Goal: Find specific page/section

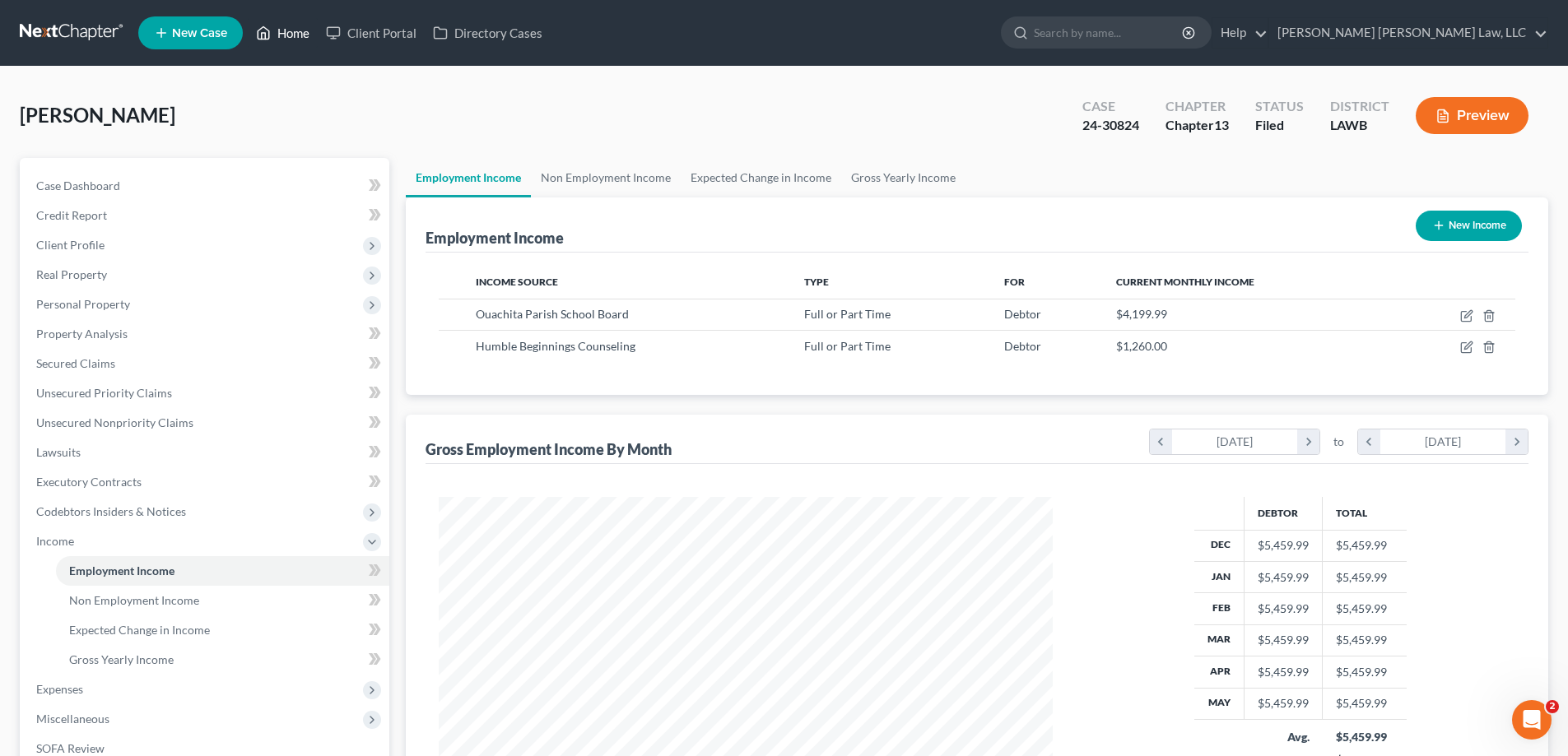
scroll to position [307, 647]
click at [289, 44] on link "Home" at bounding box center [282, 33] width 70 height 30
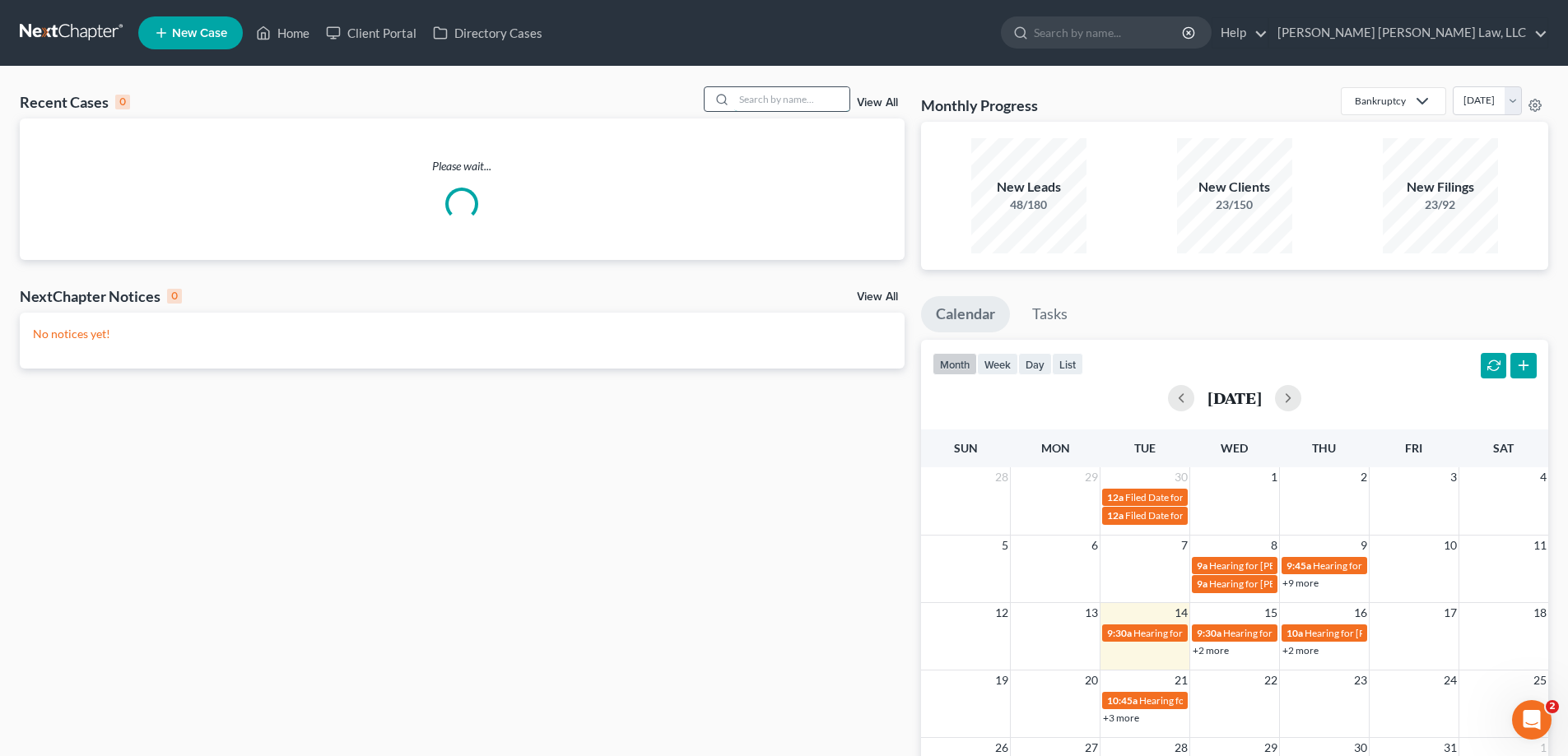
click at [768, 87] on input "search" at bounding box center [792, 98] width 116 height 23
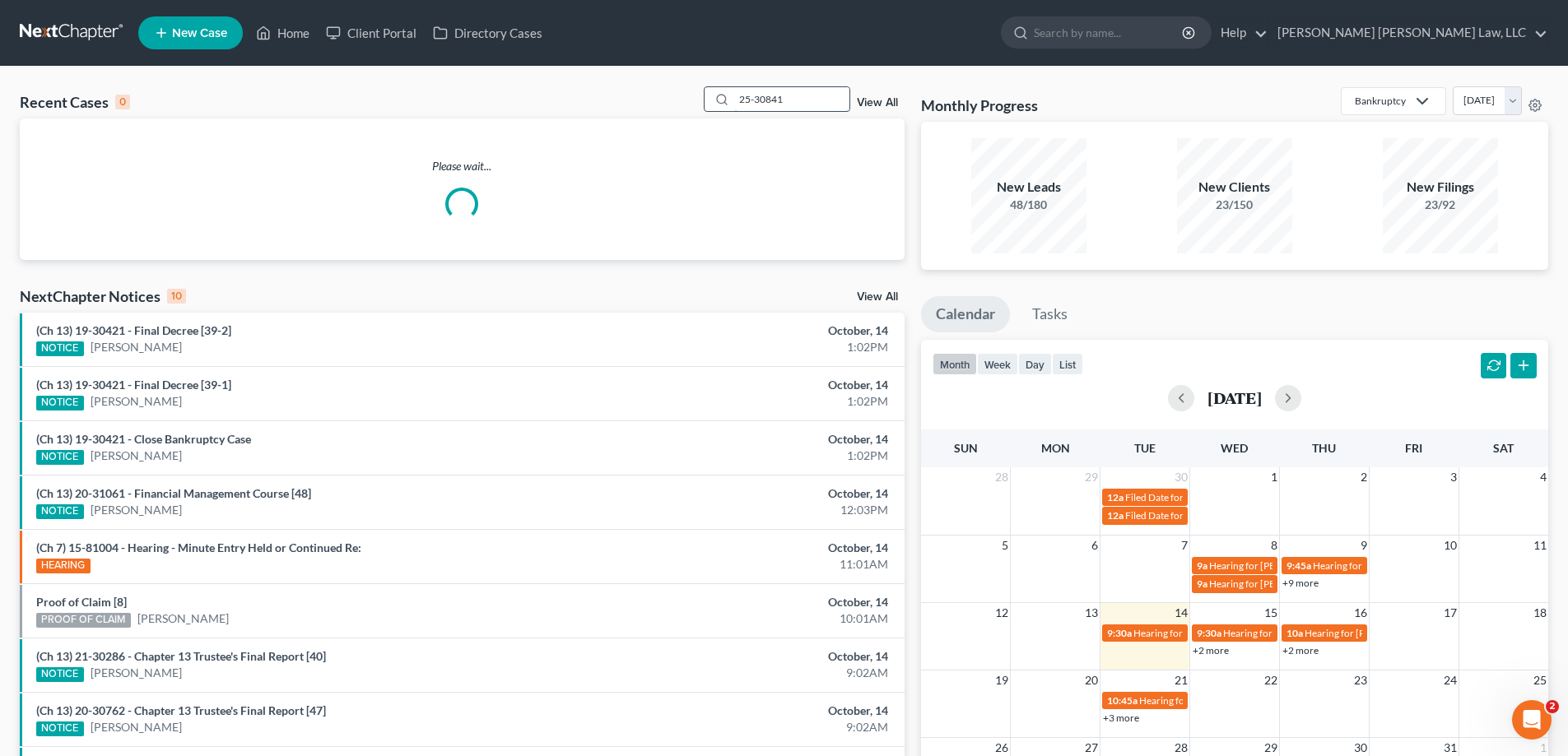
type input "25-30841"
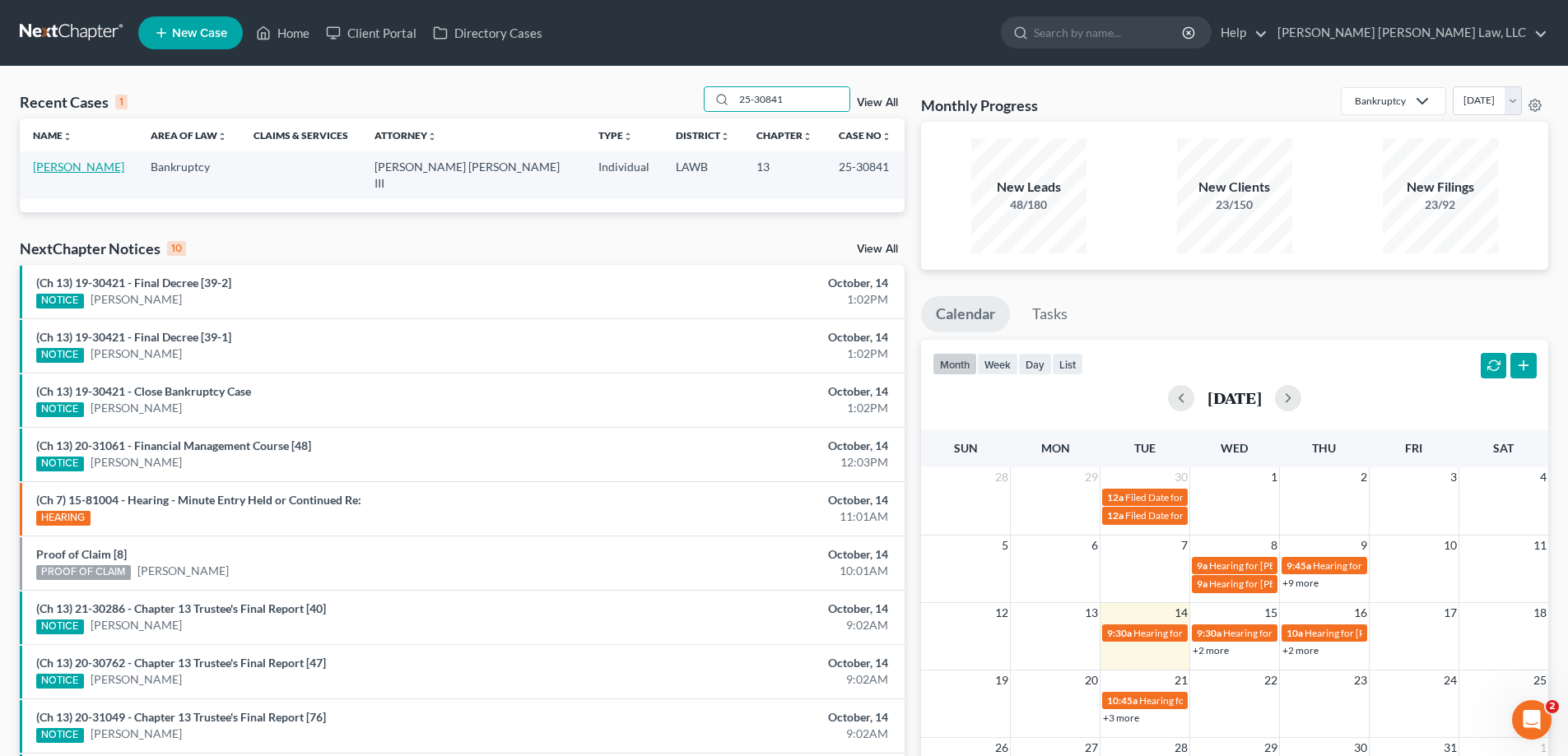
click at [72, 164] on link "[PERSON_NAME]" at bounding box center [78, 167] width 91 height 14
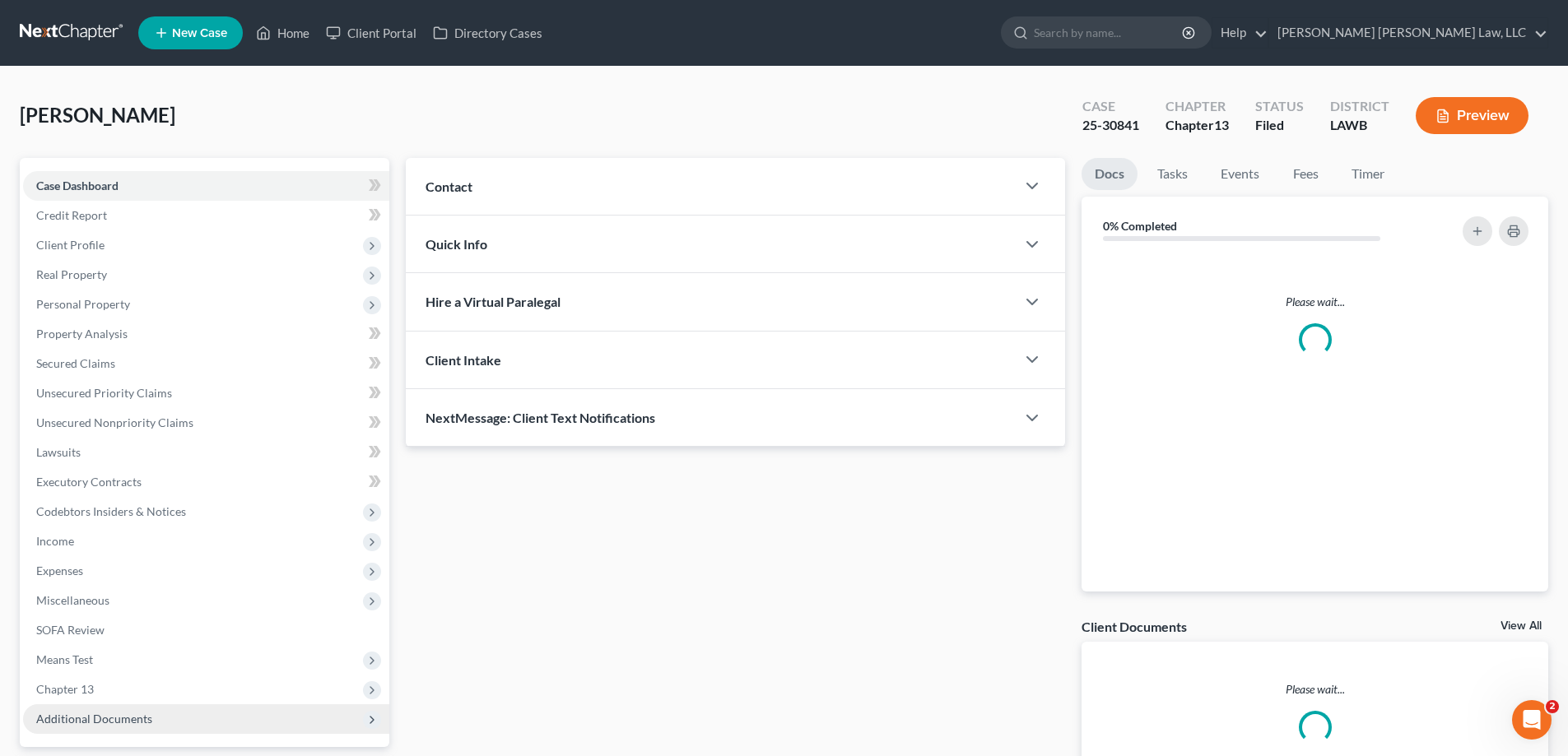
scroll to position [148, 0]
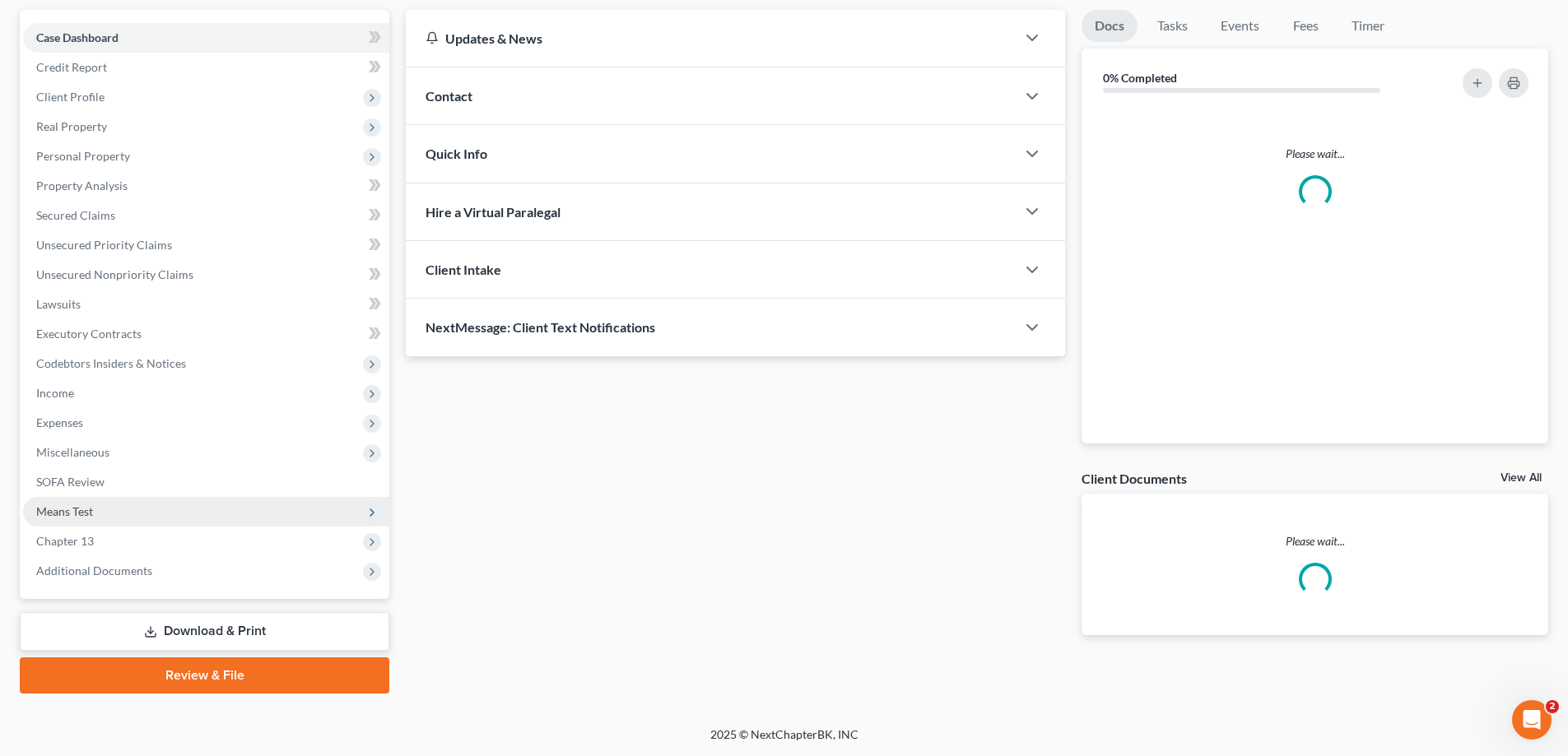
click at [96, 516] on span "Means Test" at bounding box center [206, 512] width 366 height 30
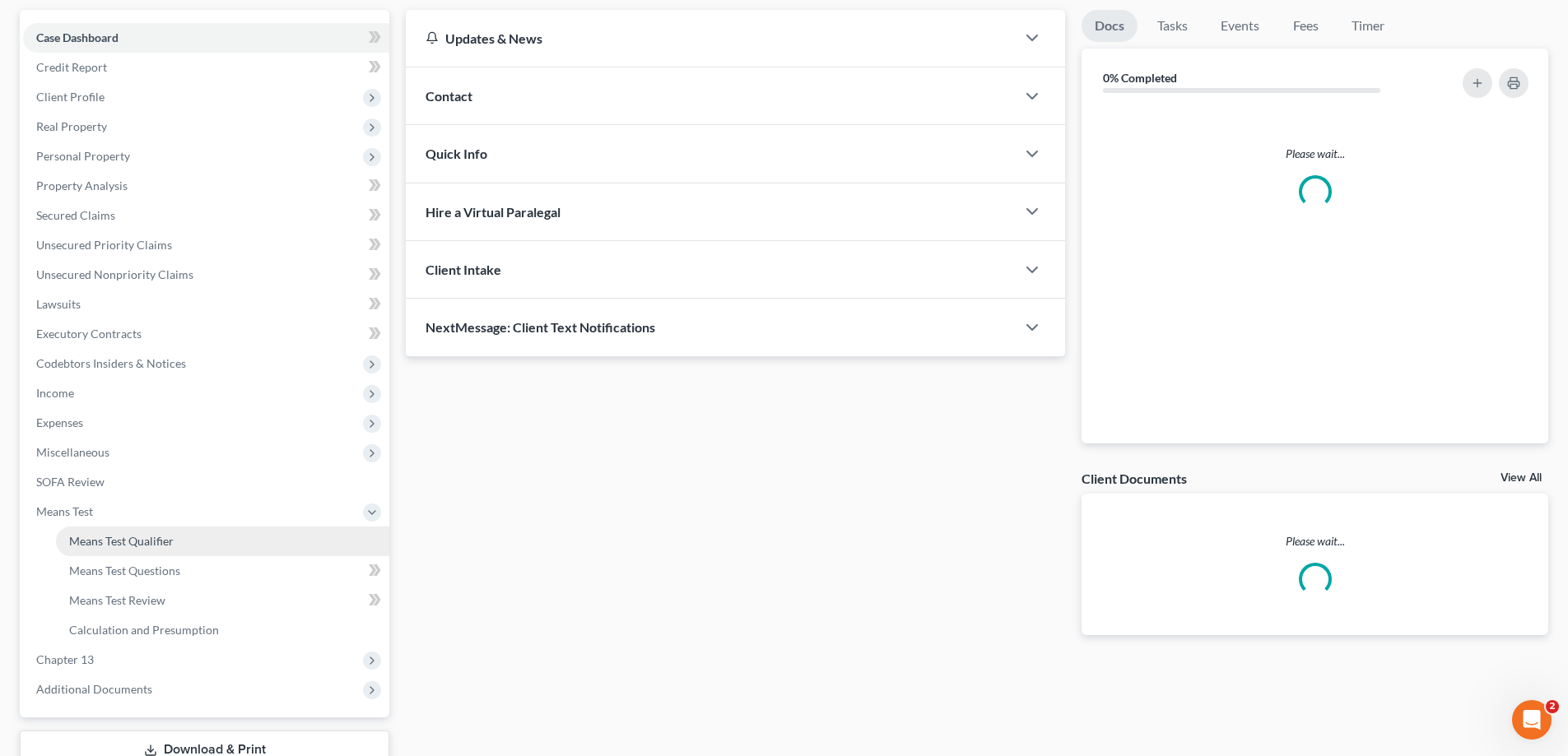
click at [156, 543] on span "Means Test Qualifier" at bounding box center [122, 540] width 104 height 14
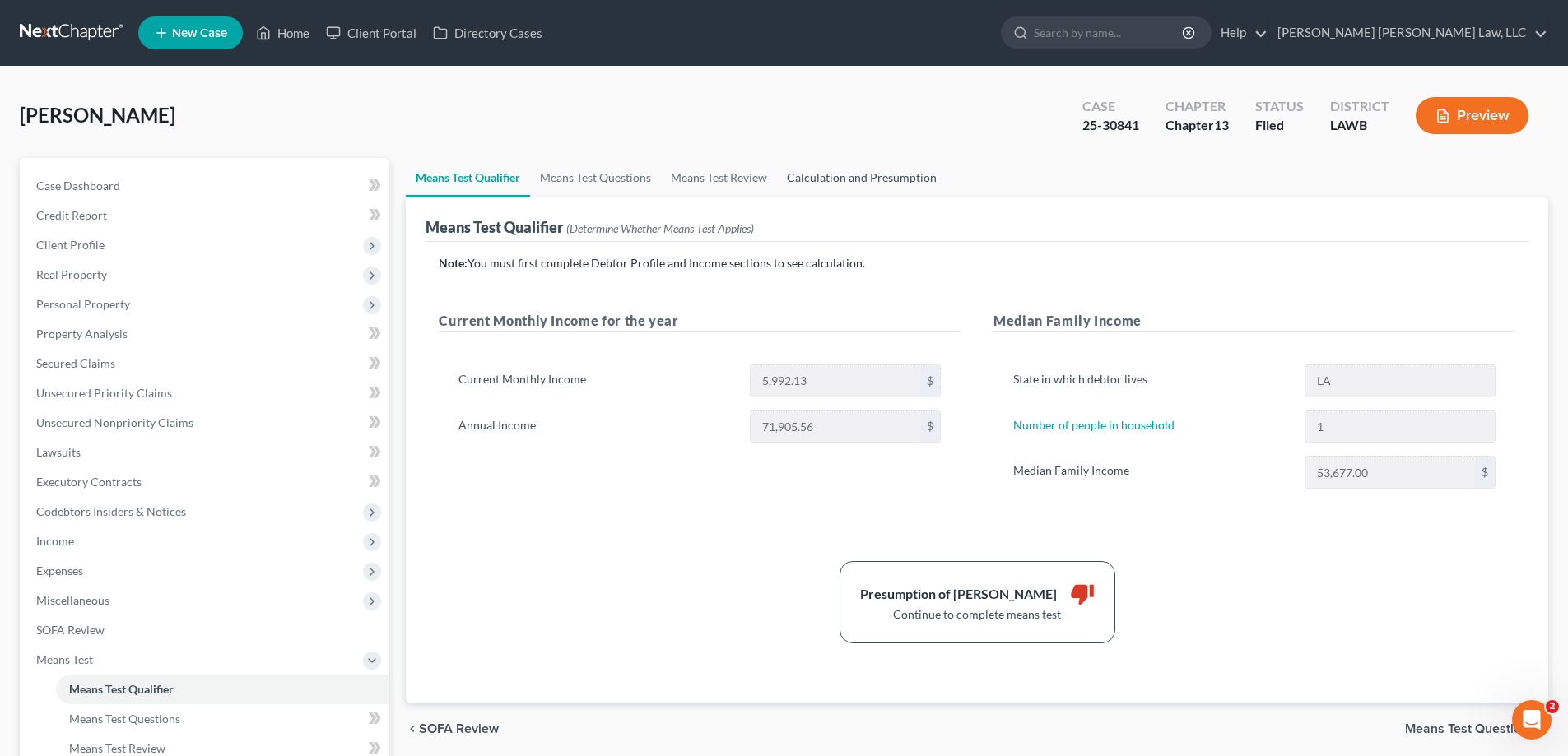
click at [874, 170] on link "Calculation and Presumption" at bounding box center [861, 177] width 169 height 39
